Goal: Information Seeking & Learning: Learn about a topic

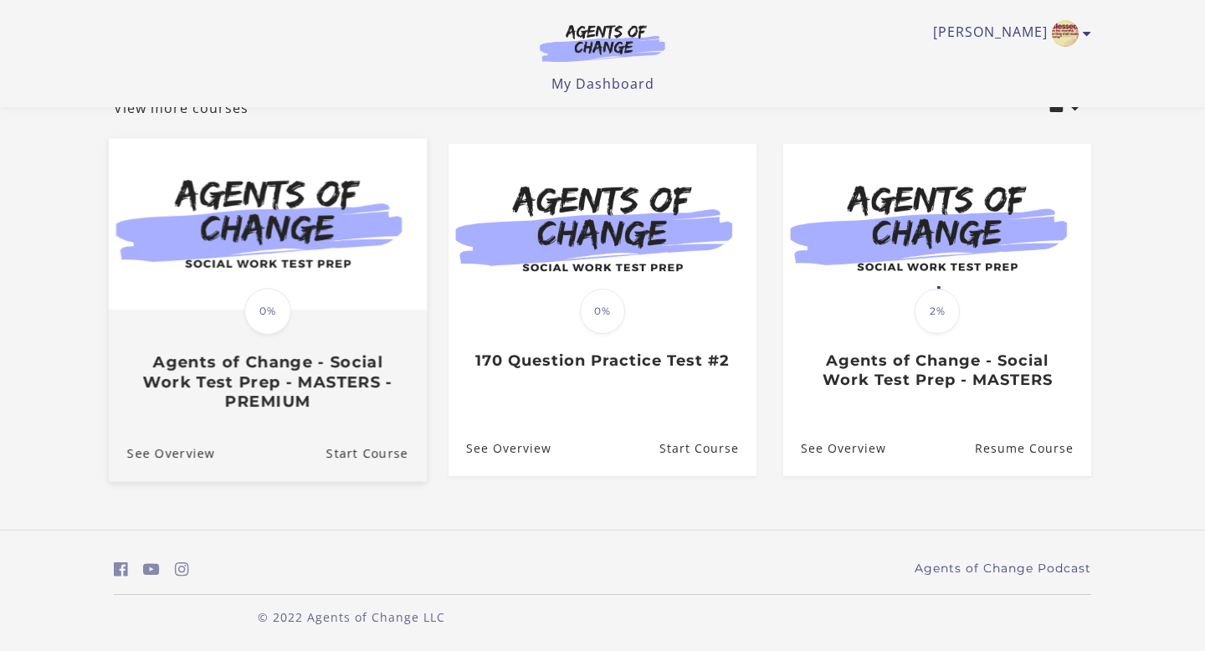
click at [273, 210] on img at bounding box center [268, 225] width 318 height 172
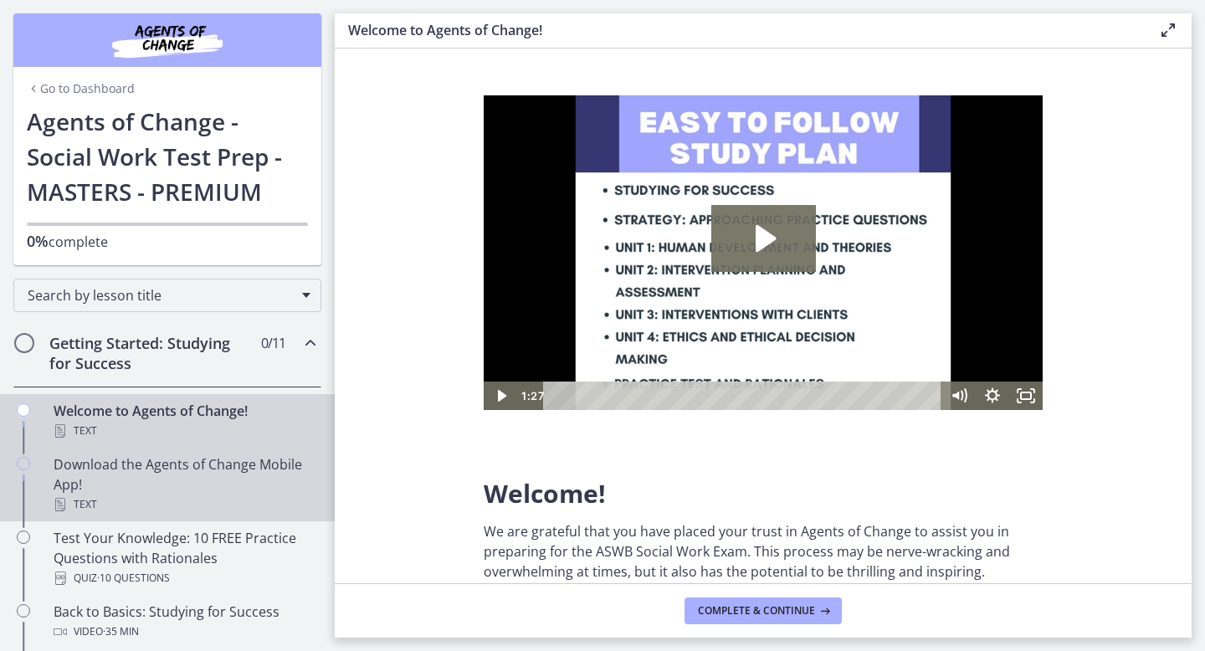
click at [78, 473] on div "Download the Agents of Change Mobile App! Text" at bounding box center [184, 484] width 261 height 60
